Goal: Check status

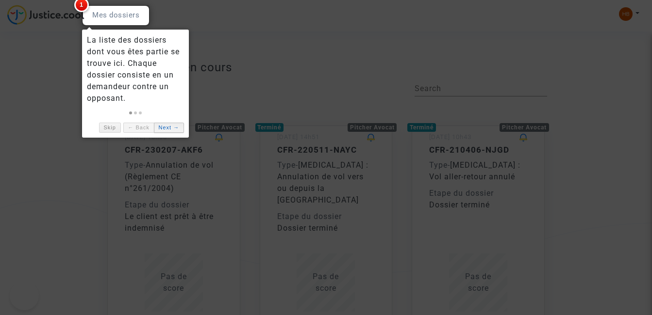
click at [167, 128] on link "Next →" at bounding box center [169, 128] width 30 height 10
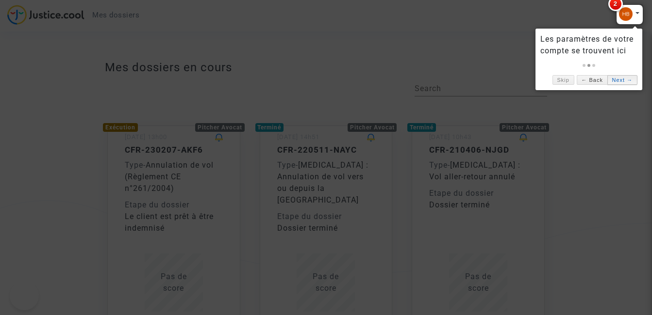
click at [615, 82] on link "Next →" at bounding box center [622, 80] width 30 height 10
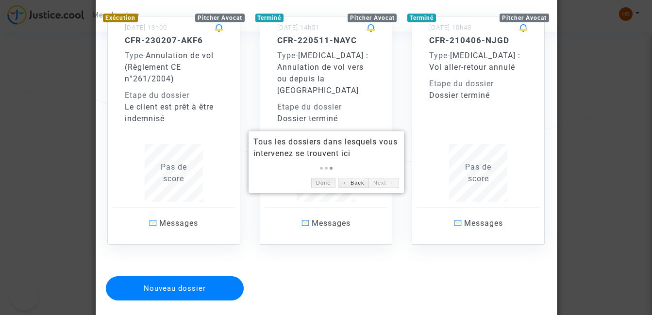
scroll to position [28, 0]
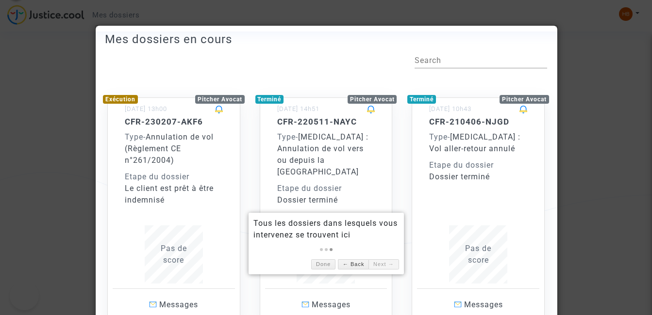
click at [104, 183] on link "Exécution Pitcher Avocat [DATE] 13h00 CFR-230207-AKF6 Type - Annulation de vol …" at bounding box center [174, 202] width 152 height 248
click at [150, 180] on div "Etape du dossier" at bounding box center [174, 177] width 98 height 12
click at [178, 151] on span "Annulation de vol (Règlement CE n°261/2004)" at bounding box center [169, 148] width 89 height 33
click at [175, 203] on div "Le client est prêt à être indemnisé" at bounding box center [174, 194] width 98 height 23
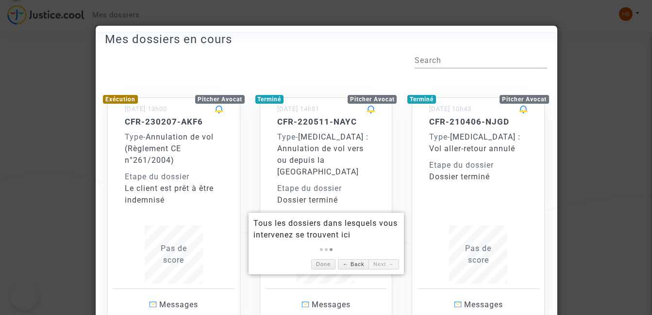
click at [175, 203] on div "Le client est prêt à être indemnisé" at bounding box center [174, 194] width 98 height 23
click at [131, 100] on div "Exécution" at bounding box center [120, 99] width 35 height 9
click at [181, 163] on div "Type - Annulation de vol (Règlement CE n°261/2004)" at bounding box center [174, 148] width 98 height 35
click at [376, 264] on link "Next →" at bounding box center [383, 265] width 30 height 10
click at [358, 264] on link "← Back" at bounding box center [353, 265] width 31 height 10
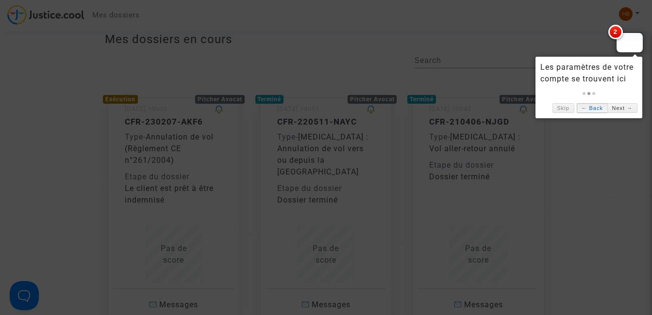
click at [605, 106] on link "← Back" at bounding box center [591, 108] width 31 height 10
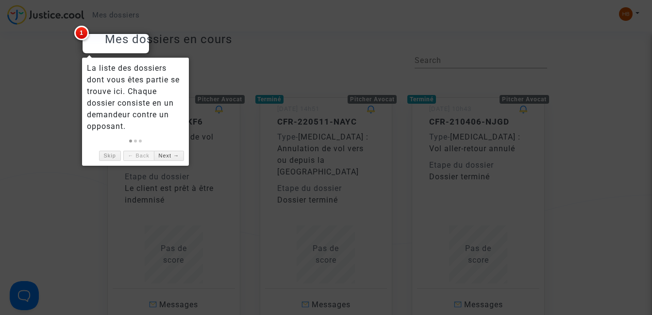
click at [230, 34] on div at bounding box center [326, 157] width 652 height 315
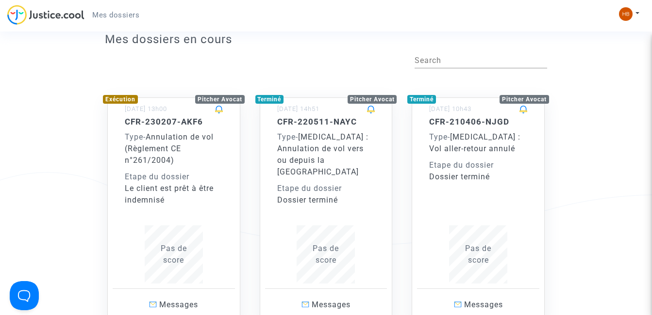
click at [173, 257] on span "Pas de score" at bounding box center [174, 254] width 26 height 21
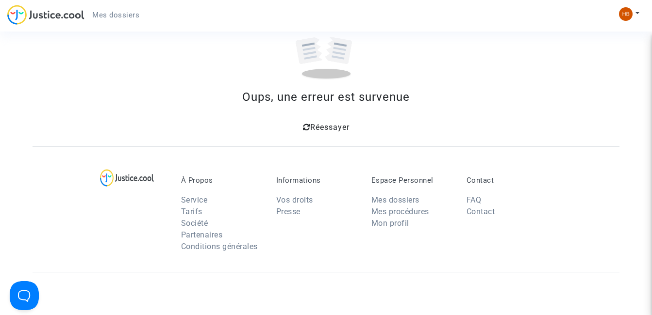
scroll to position [28, 0]
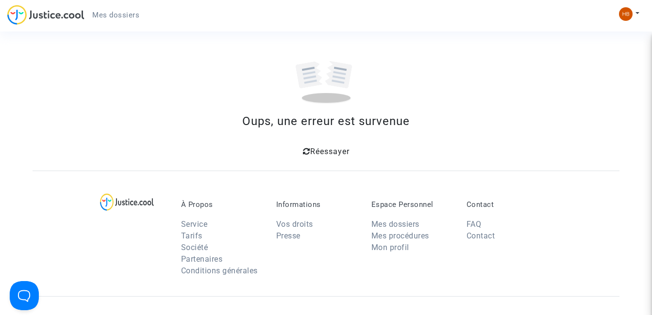
click at [100, 17] on span "Mes dossiers" at bounding box center [115, 15] width 47 height 9
